Goal: Task Accomplishment & Management: Manage account settings

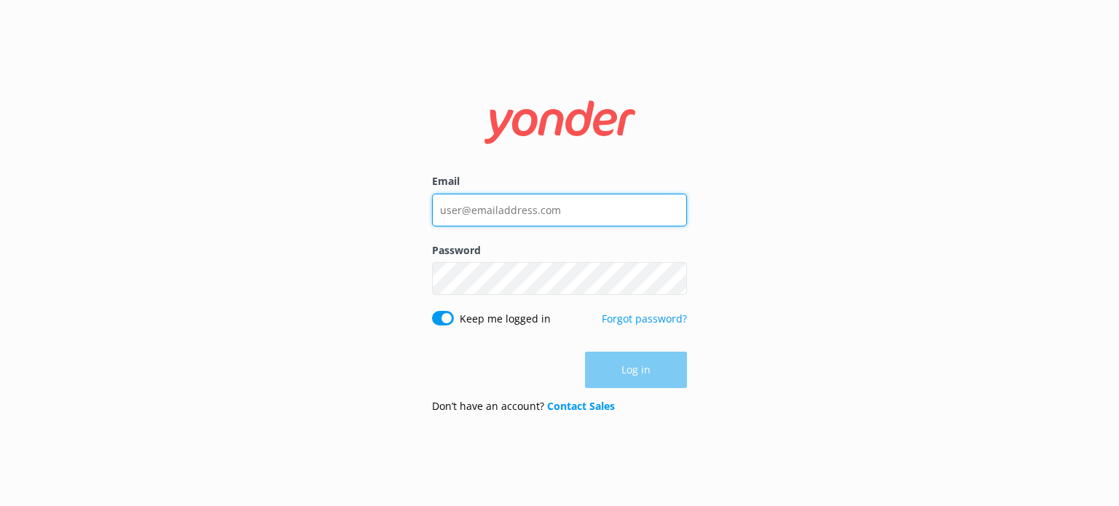
type input "[EMAIL_ADDRESS][DOMAIN_NAME]"
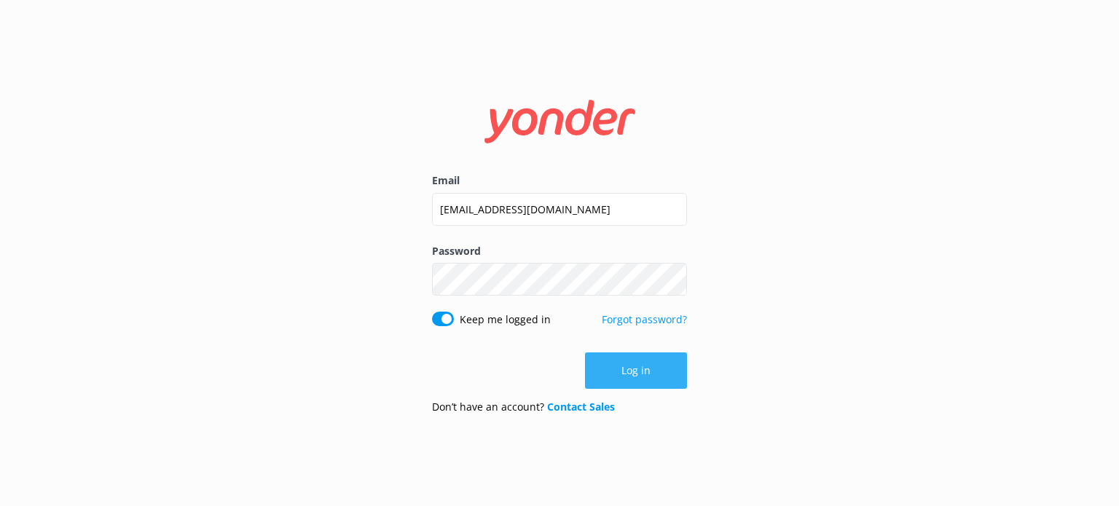
click at [644, 372] on div "Log in" at bounding box center [559, 371] width 255 height 36
click at [645, 372] on button "Log in" at bounding box center [636, 371] width 102 height 36
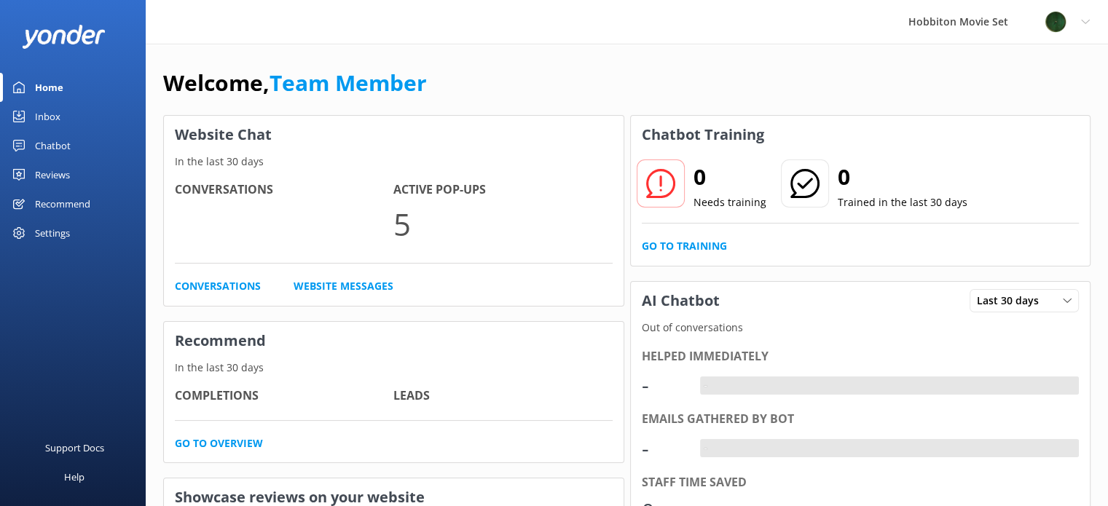
click at [40, 114] on div "Inbox" at bounding box center [48, 116] width 26 height 29
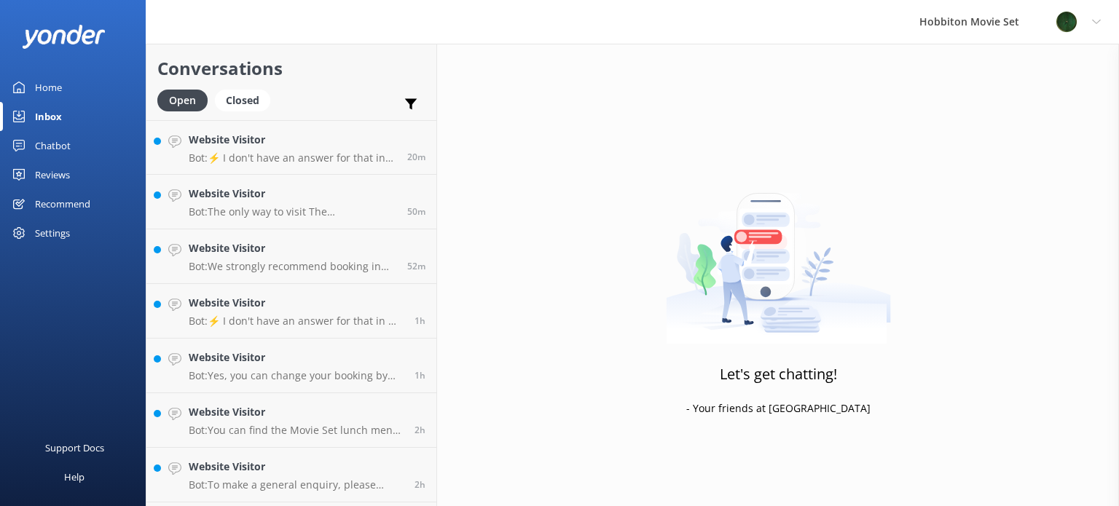
click at [53, 174] on div "Reviews" at bounding box center [52, 174] width 35 height 29
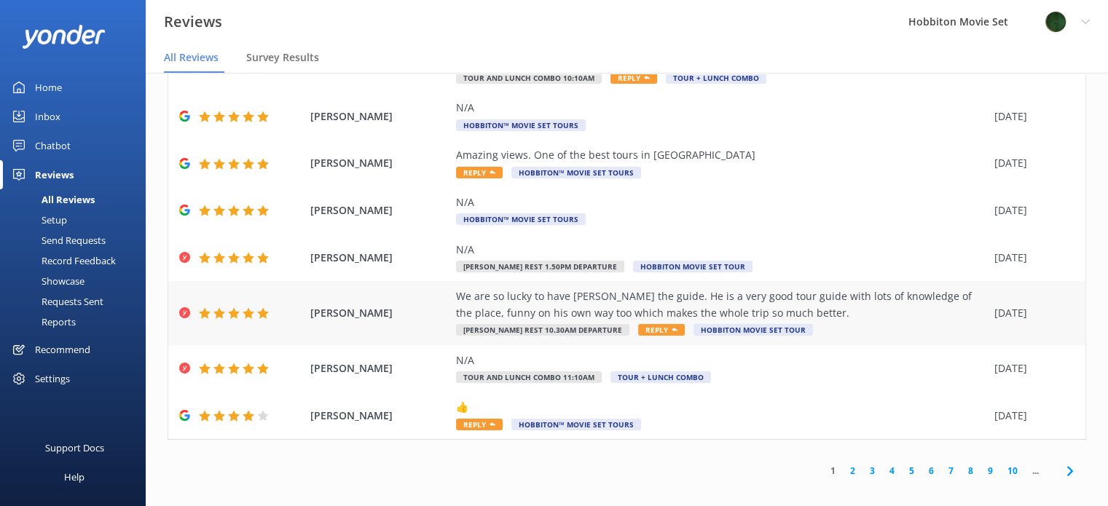
scroll to position [29, 0]
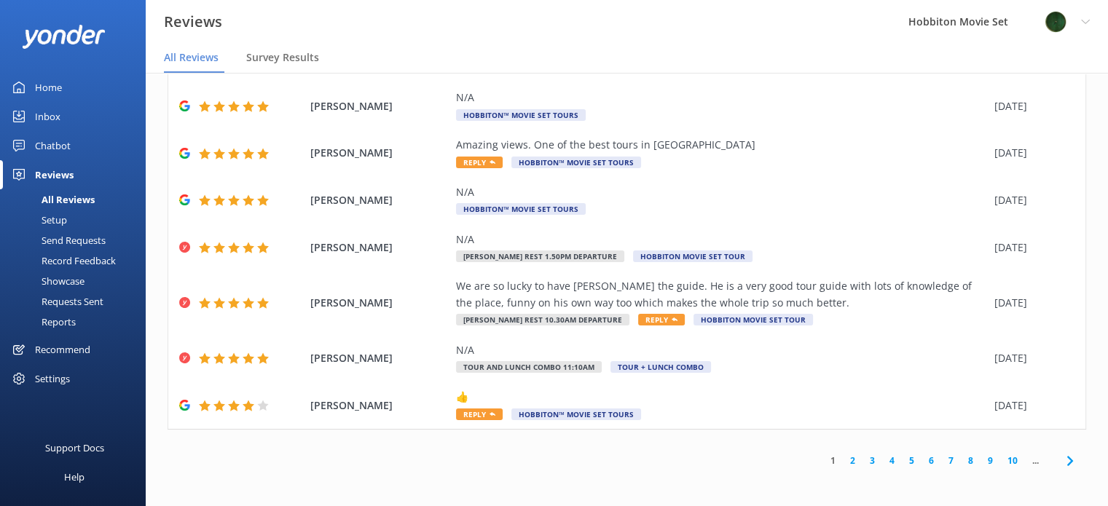
click at [843, 455] on link "2" at bounding box center [853, 461] width 20 height 14
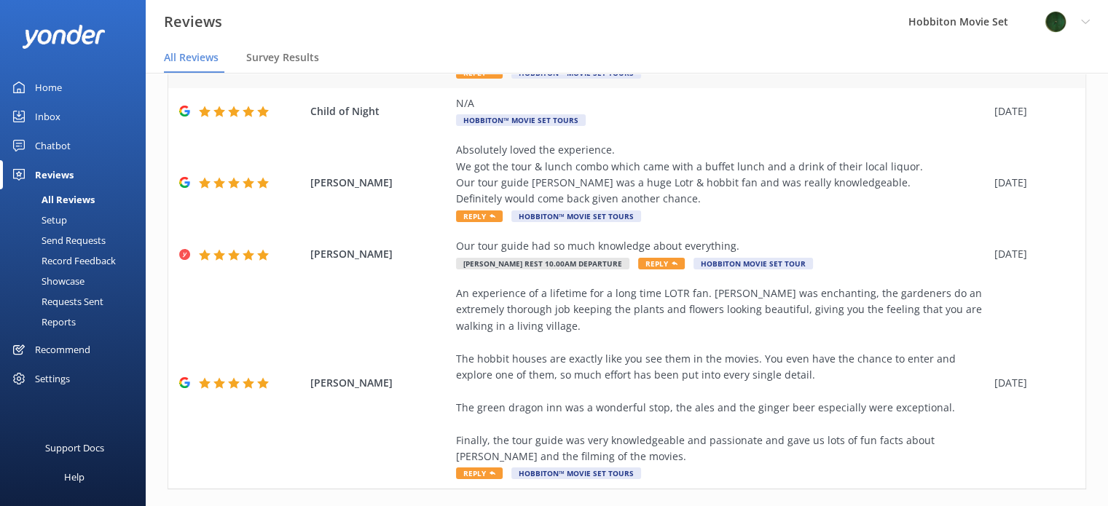
scroll to position [656, 0]
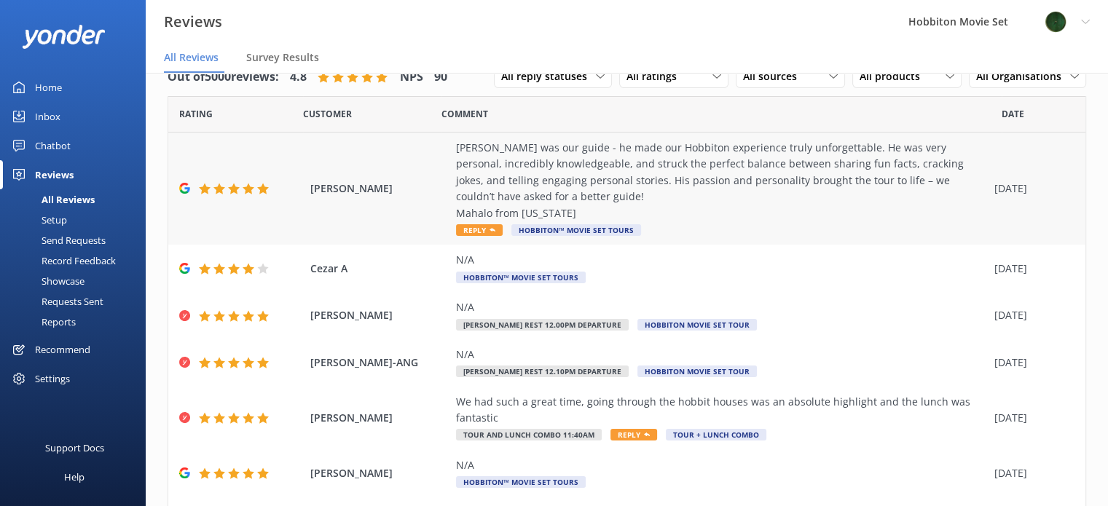
scroll to position [291, 0]
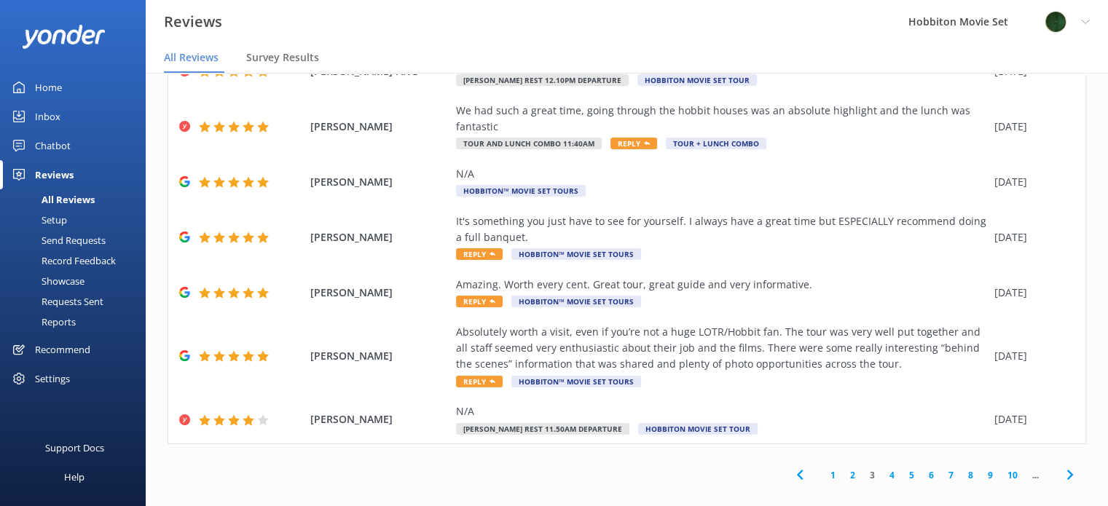
click at [882, 477] on link "4" at bounding box center [892, 476] width 20 height 14
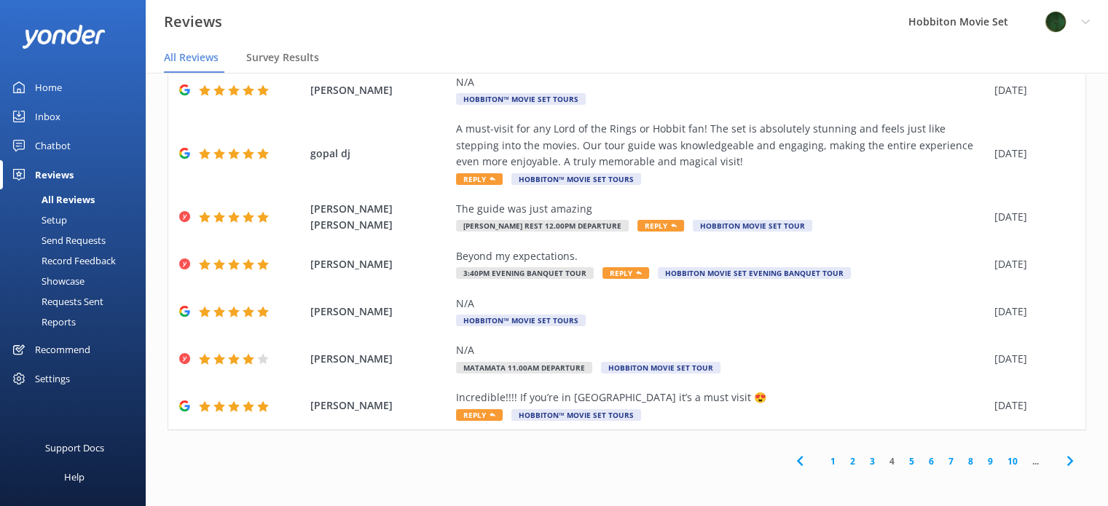
scroll to position [388, 0]
click at [902, 464] on link "5" at bounding box center [912, 461] width 20 height 14
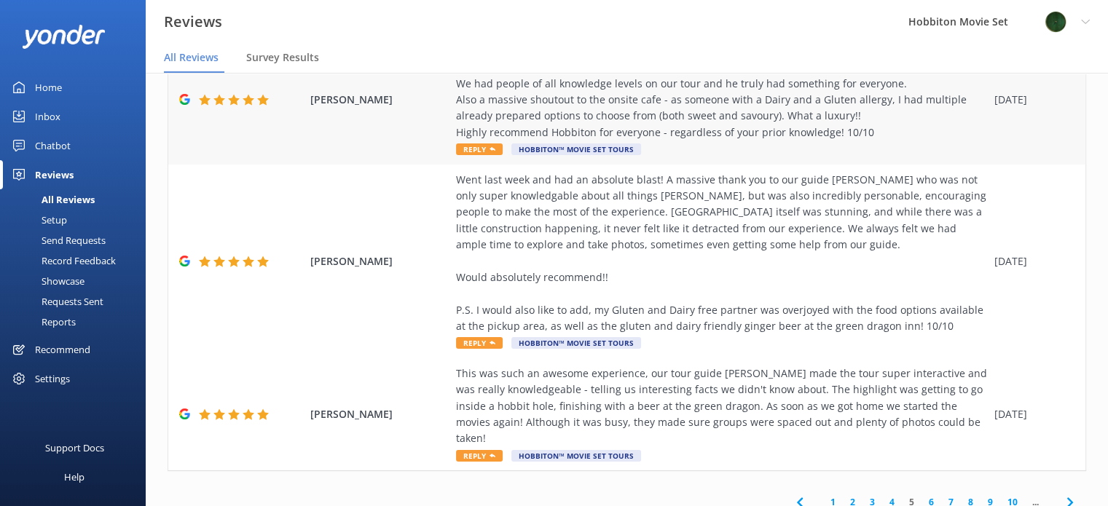
scroll to position [534, 0]
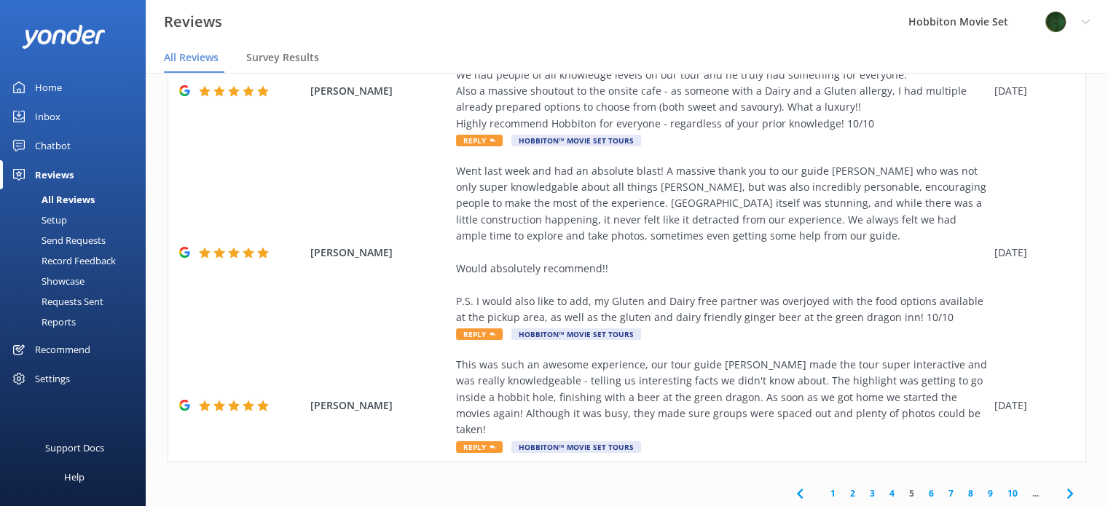
click at [60, 121] on link "Inbox" at bounding box center [73, 116] width 146 height 29
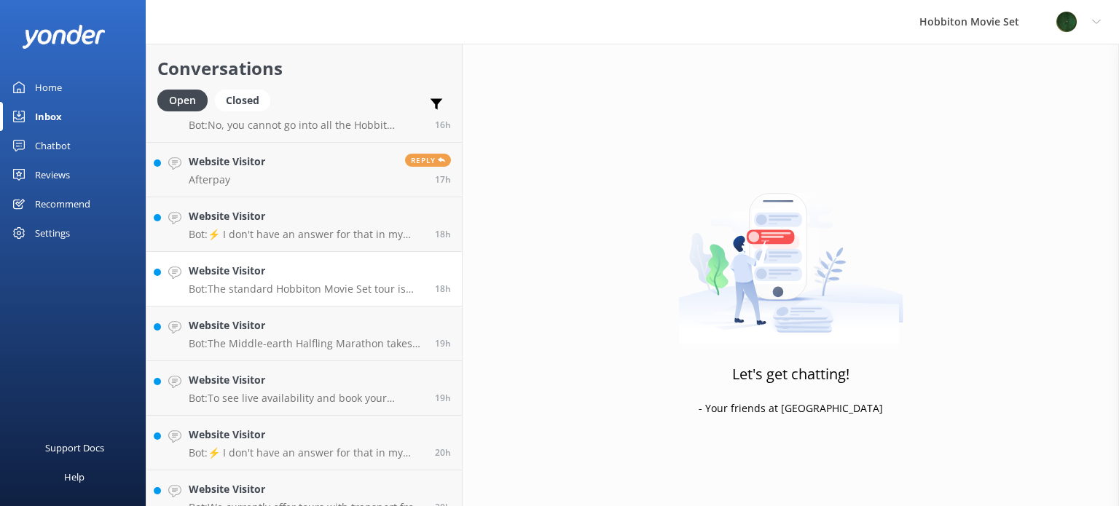
scroll to position [2346, 0]
